Goal: Transaction & Acquisition: Purchase product/service

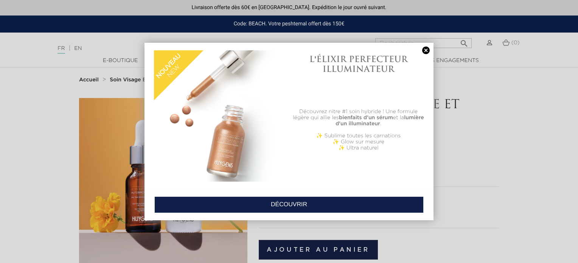
click at [426, 50] on link at bounding box center [425, 50] width 11 height 8
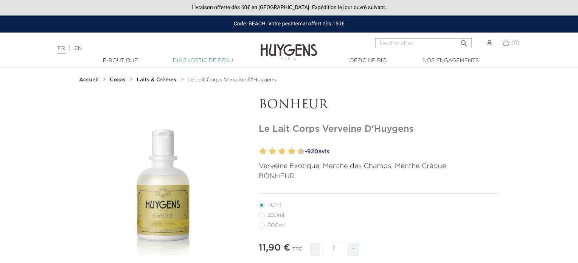
click at [200, 64] on link "Diagnostic de peau" at bounding box center [203, 61] width 76 height 8
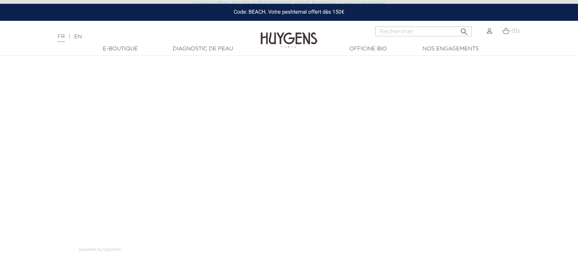
scroll to position [58, 0]
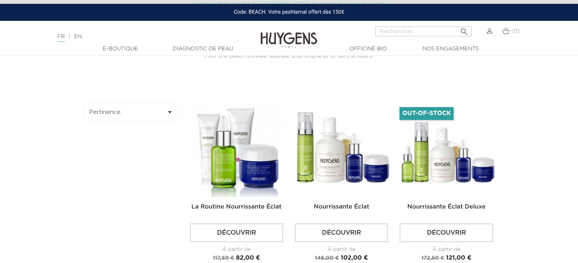
scroll to position [197, 0]
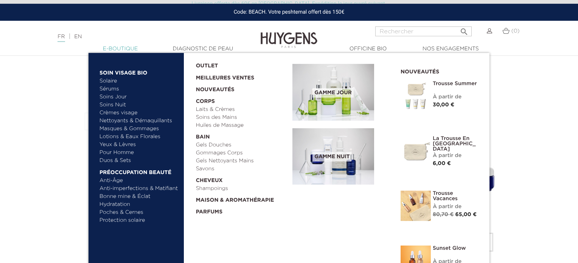
click at [116, 51] on link "  E-Boutique" at bounding box center [120, 49] width 76 height 8
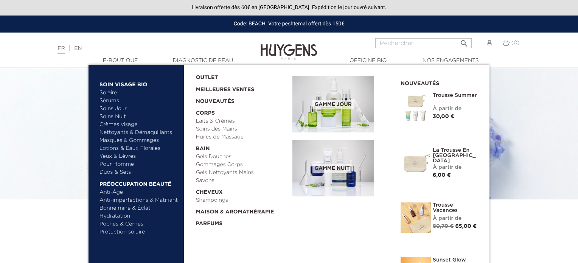
click at [109, 102] on link "Sérums" at bounding box center [138, 101] width 79 height 8
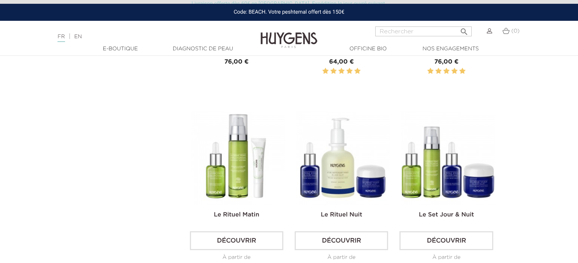
scroll to position [974, 0]
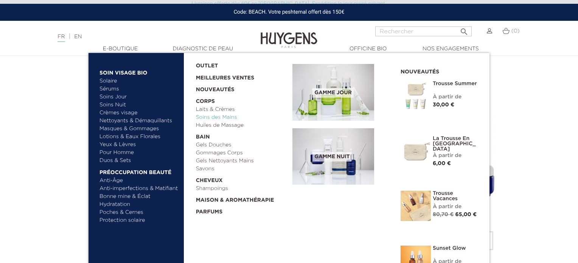
click at [205, 117] on link "Soins des Mains" at bounding box center [241, 117] width 91 height 8
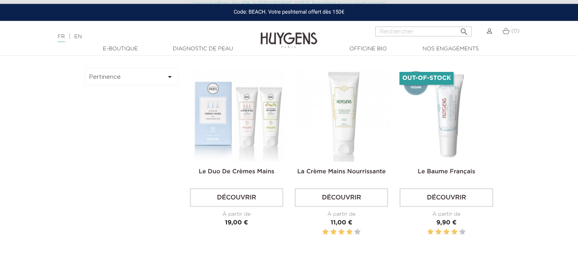
scroll to position [203, 0]
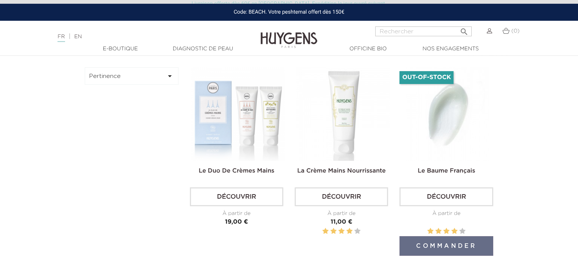
click at [443, 136] on img at bounding box center [447, 113] width 93 height 93
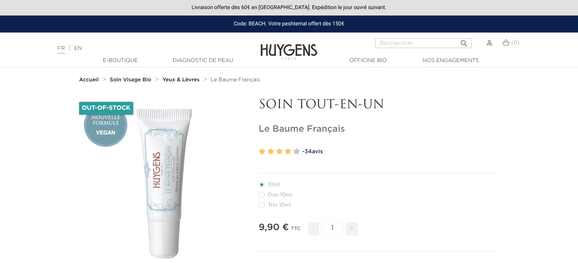
click at [273, 195] on label65"] "Duo 10ml" at bounding box center [280, 195] width 42 height 6
radio input "true"
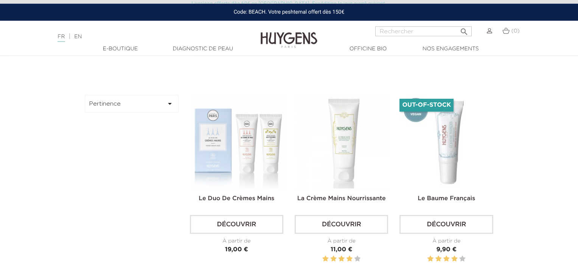
scroll to position [173, 0]
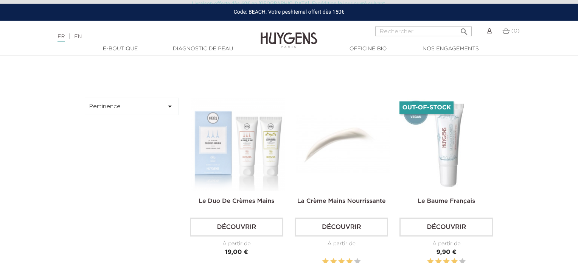
click at [352, 148] on img at bounding box center [342, 144] width 93 height 93
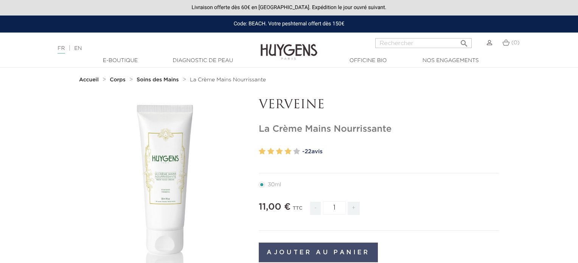
click at [307, 246] on button "Ajouter au panier" at bounding box center [318, 252] width 119 height 20
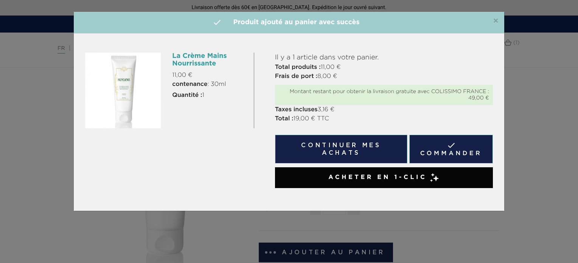
click at [492, 23] on h4 " Produit ajouté au panier avec succès" at bounding box center [288, 22] width 419 height 10
click at [494, 22] on span "×" at bounding box center [496, 21] width 6 height 9
